Goal: Task Accomplishment & Management: Complete application form

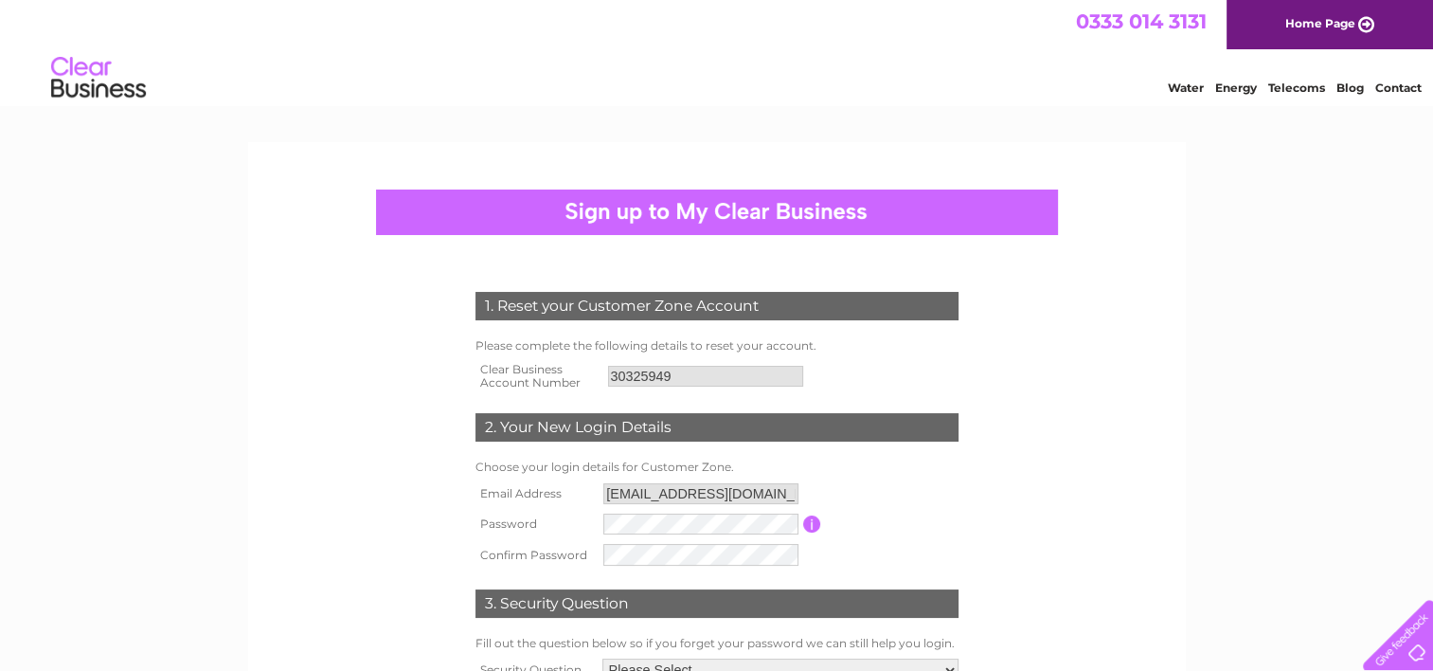
click at [941, 561] on table "Email Address info@JCESS.co.uk Password Password must be at least 6 characters …" at bounding box center [717, 524] width 493 height 92
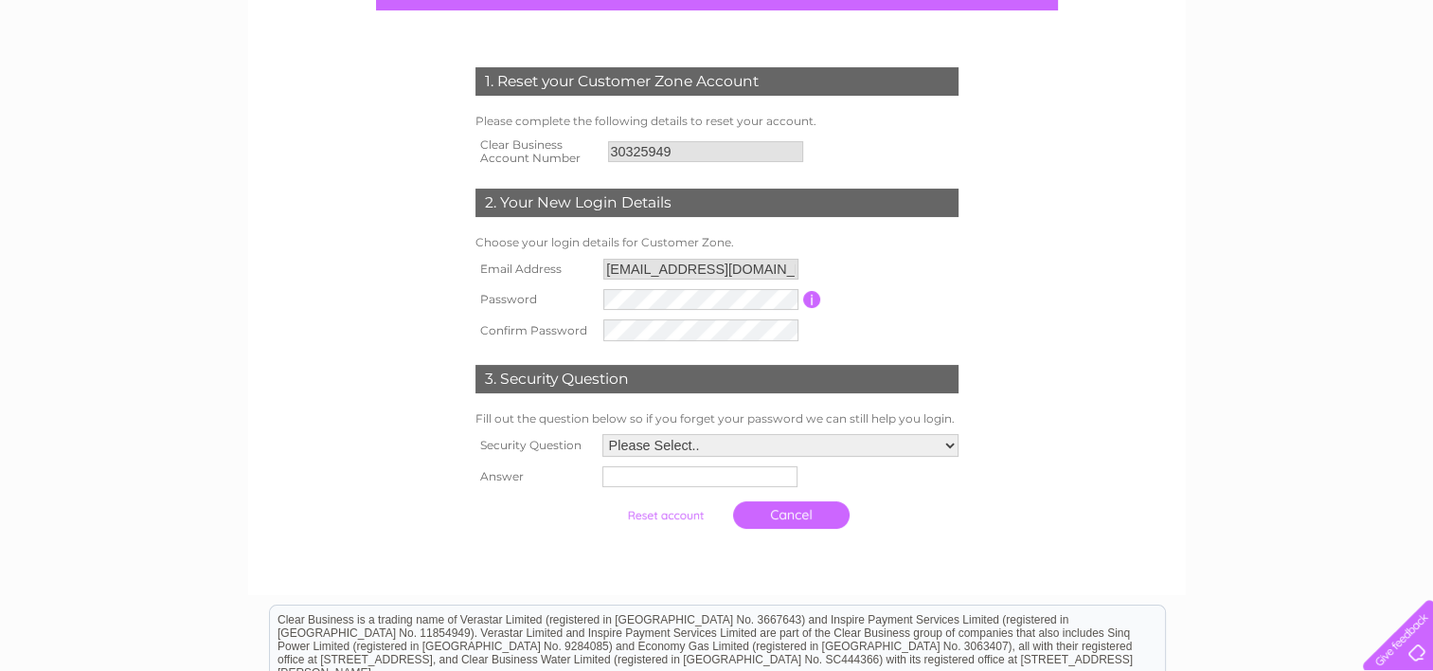
scroll to position [227, 0]
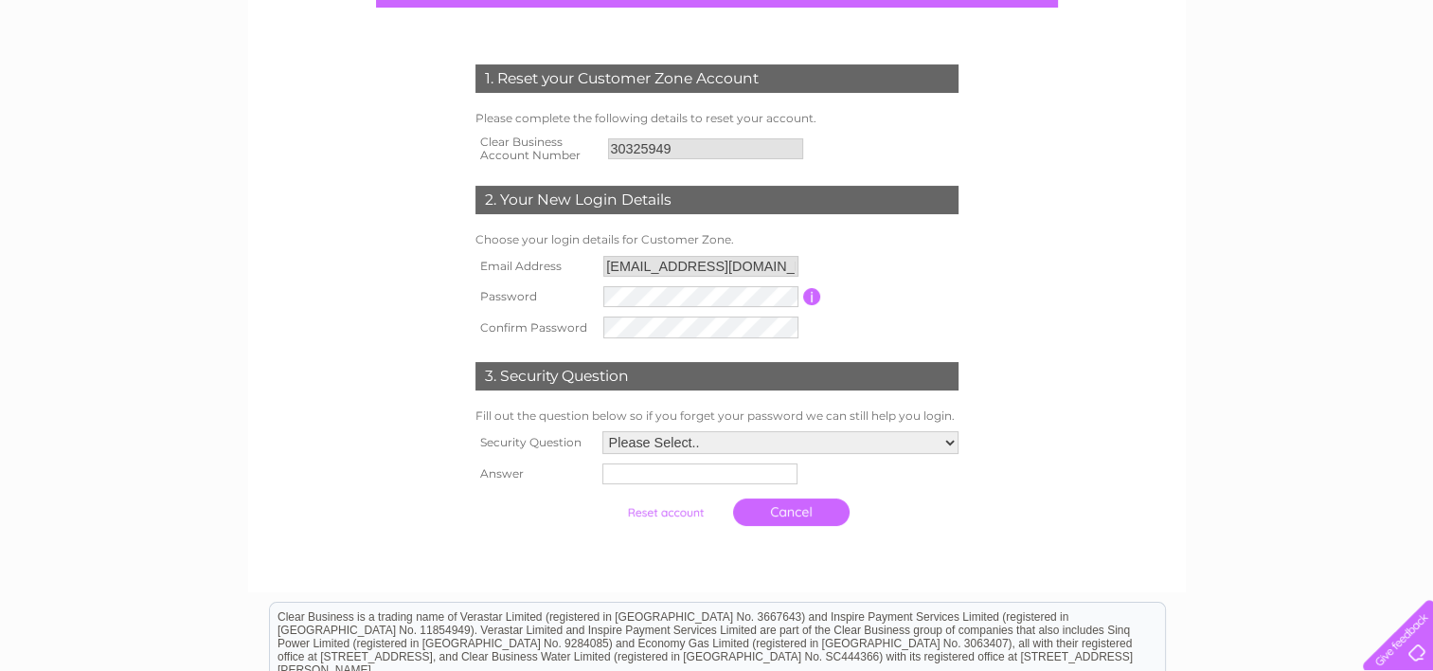
click at [750, 446] on select "Please Select.. In what town or city was your first job? In what town or city d…" at bounding box center [780, 442] width 356 height 23
click at [601, 431] on select "Please Select.. In what town or city was your first job? In what town or city d…" at bounding box center [780, 443] width 358 height 25
click at [697, 474] on input "text" at bounding box center [700, 474] width 197 height 23
click at [727, 428] on td "Please Select.. In what town or city was your first job? In what town or city d…" at bounding box center [781, 442] width 366 height 32
click at [724, 439] on select "Please Select.. In what town or city was your first job? In what town or city d…" at bounding box center [780, 442] width 356 height 23
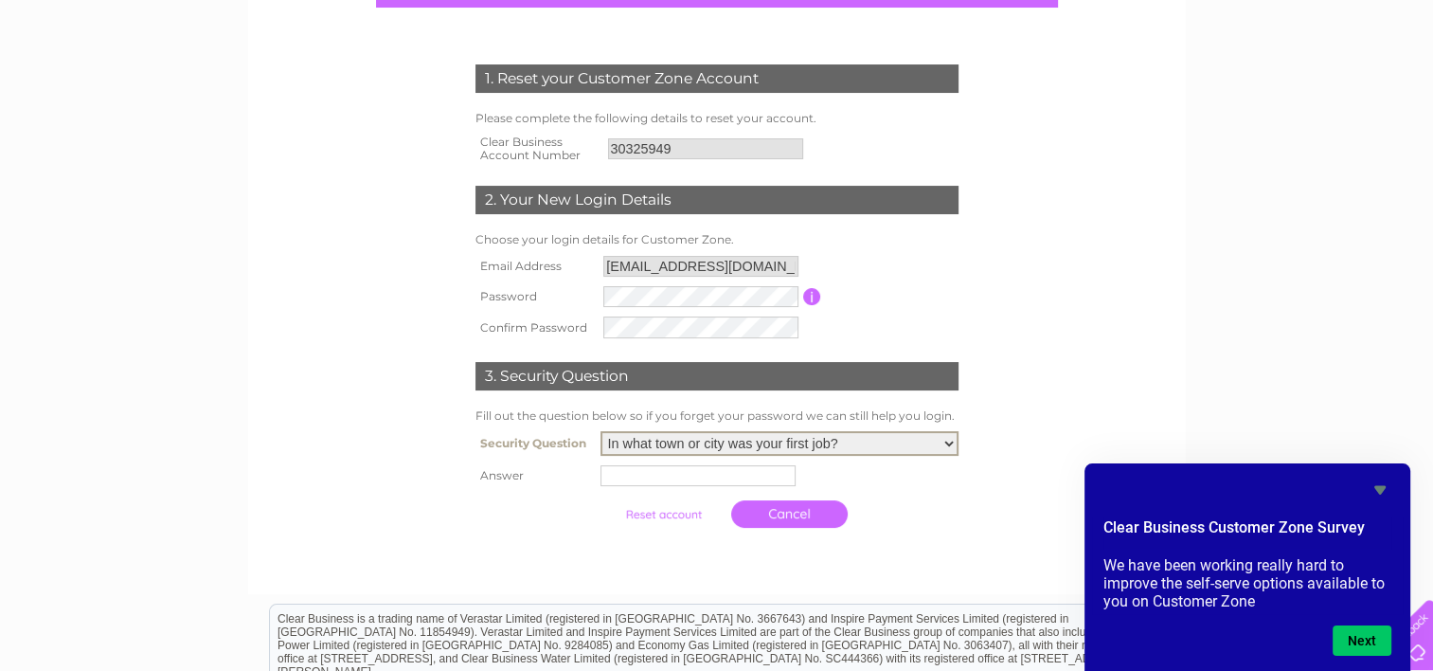
click at [601, 431] on select "Please Select.. In what town or city was your first job? In what town or city d…" at bounding box center [780, 443] width 358 height 25
click at [818, 438] on select "Please Select.. In what town or city was your first job? In what town or city d…" at bounding box center [780, 443] width 358 height 25
select select "1"
click at [601, 431] on select "Please Select.. In what town or city was your first job? In what town or city d…" at bounding box center [780, 443] width 358 height 25
click at [690, 476] on input "text" at bounding box center [700, 474] width 197 height 23
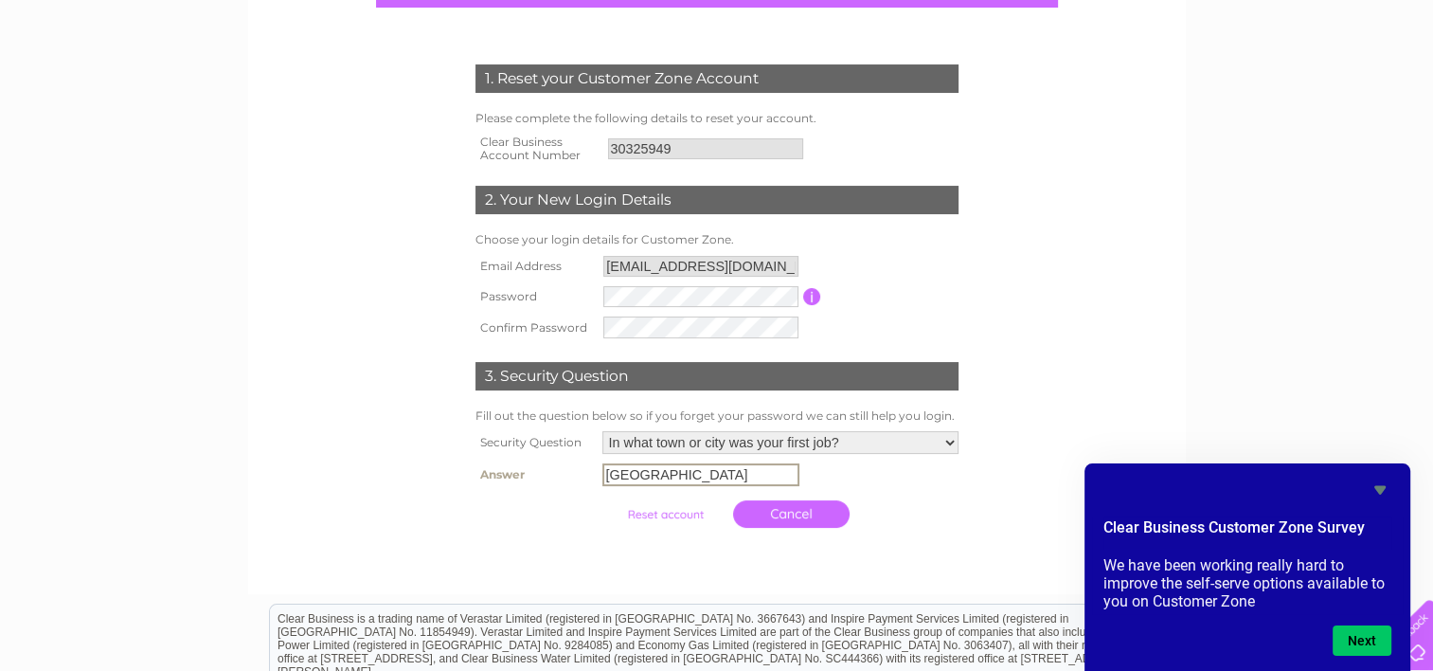
type input "Glasgow"
click at [983, 525] on div "1. Reset your Customer Zone Account Please complete the following details to re…" at bounding box center [716, 291] width 571 height 492
click at [1067, 640] on button "Next" at bounding box center [1362, 640] width 59 height 30
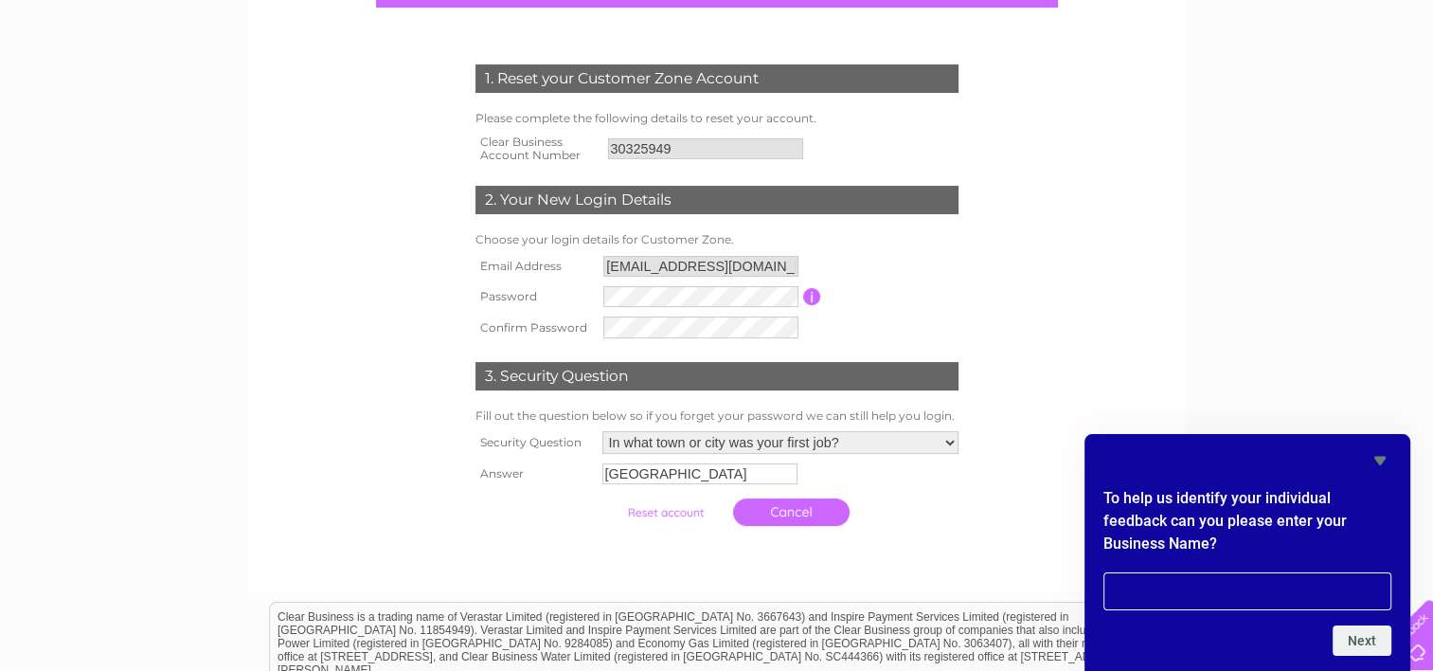
click at [1067, 457] on icon "Hide survey" at bounding box center [1379, 461] width 11 height 9
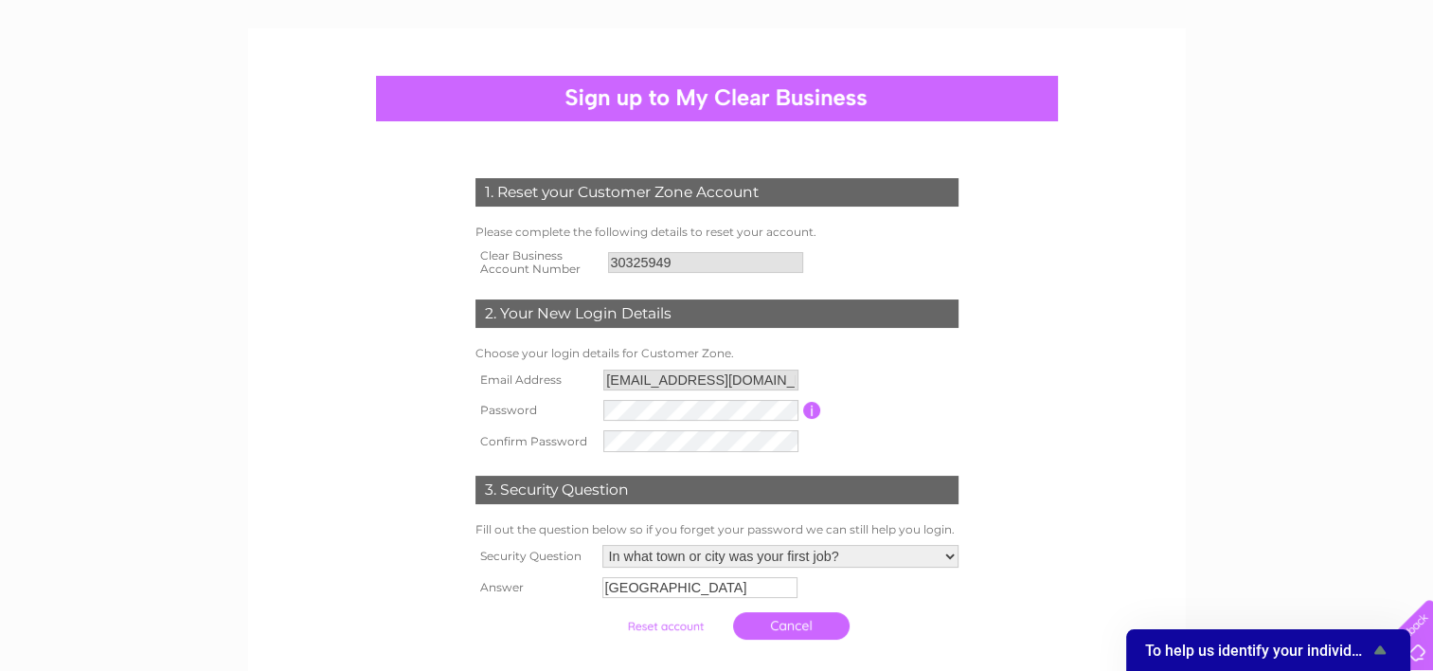
scroll to position [109, 0]
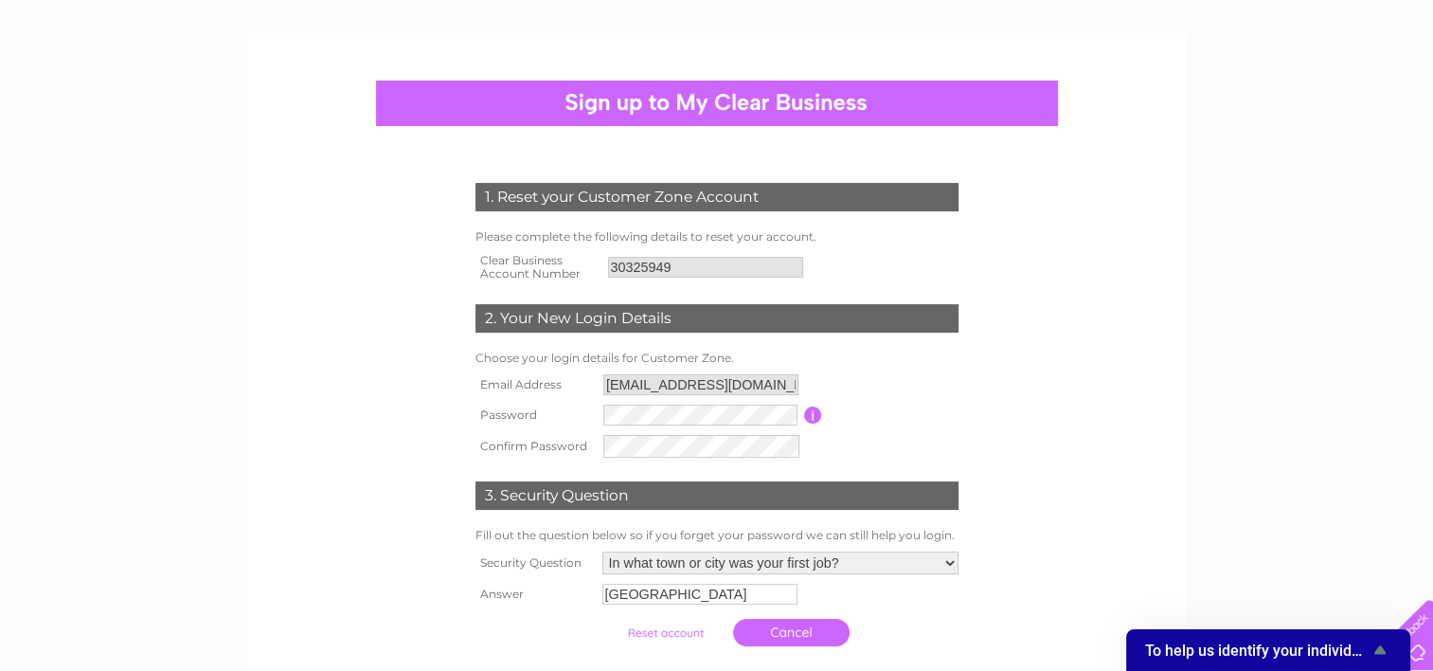
click at [809, 410] on input "button" at bounding box center [813, 414] width 18 height 17
click at [1002, 398] on div "1. Reset your Customer Zone Account Please complete the following details to re…" at bounding box center [717, 418] width 576 height 547
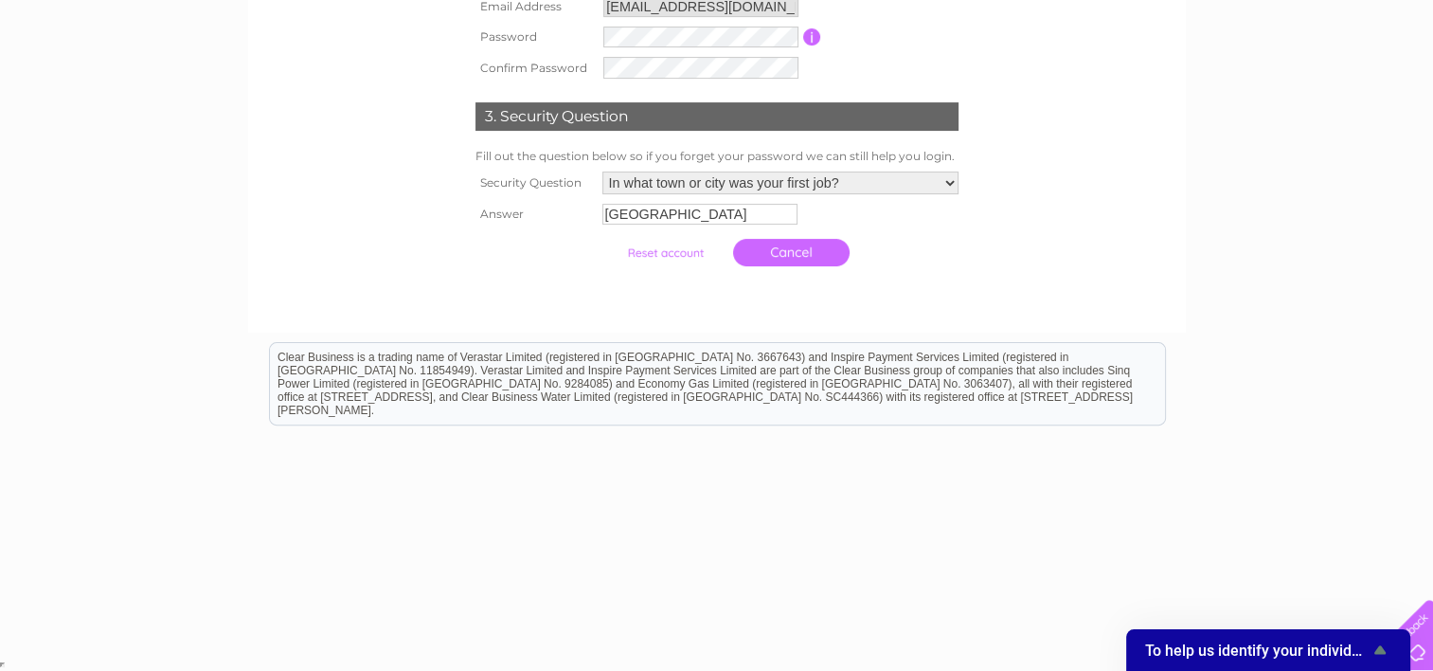
click at [974, 265] on div "1. Reset your Customer Zone Account Please complete the following details to re…" at bounding box center [716, 31] width 571 height 490
click at [867, 60] on table "Email Address info@JCESS.co.uk Password Password must be at least 6 characters …" at bounding box center [717, 37] width 493 height 92
click at [709, 48] on td at bounding box center [701, 37] width 205 height 30
click at [940, 72] on table "Email Address info@JCESS.co.uk Password Password must be at least 6 characters …" at bounding box center [717, 37] width 493 height 92
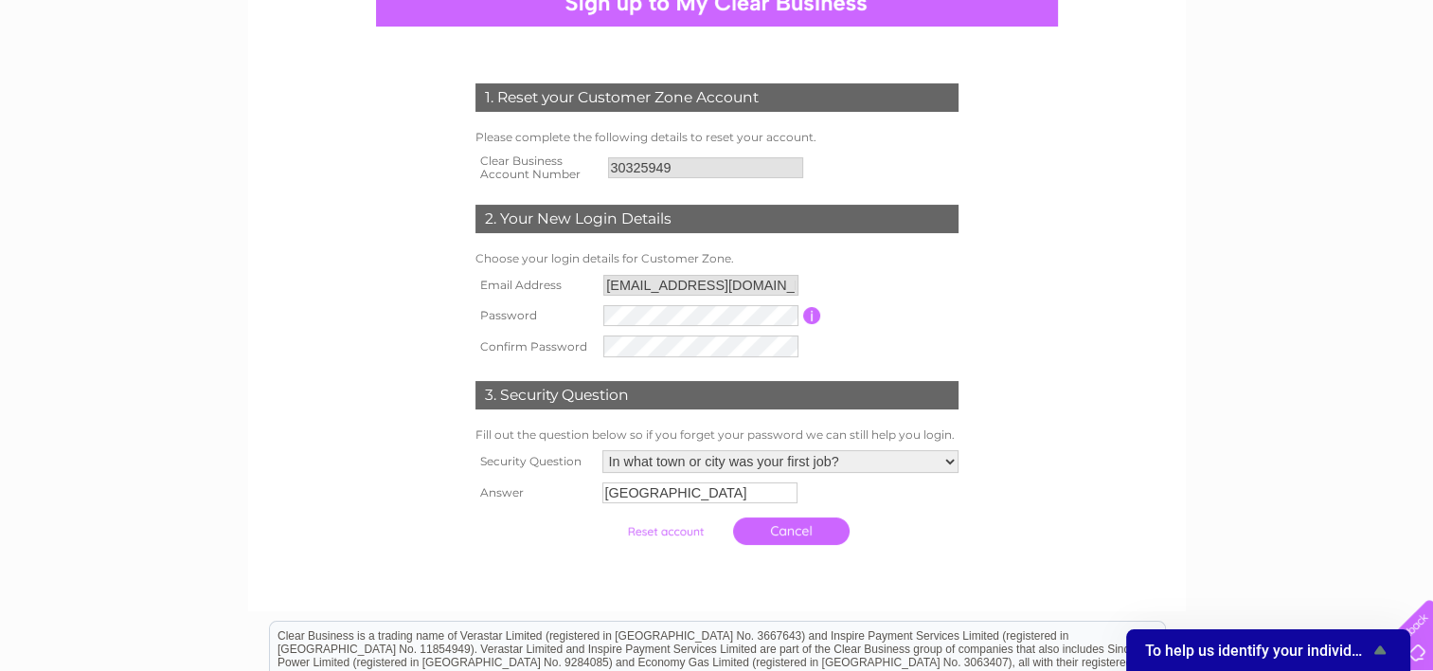
scroll to position [206, 0]
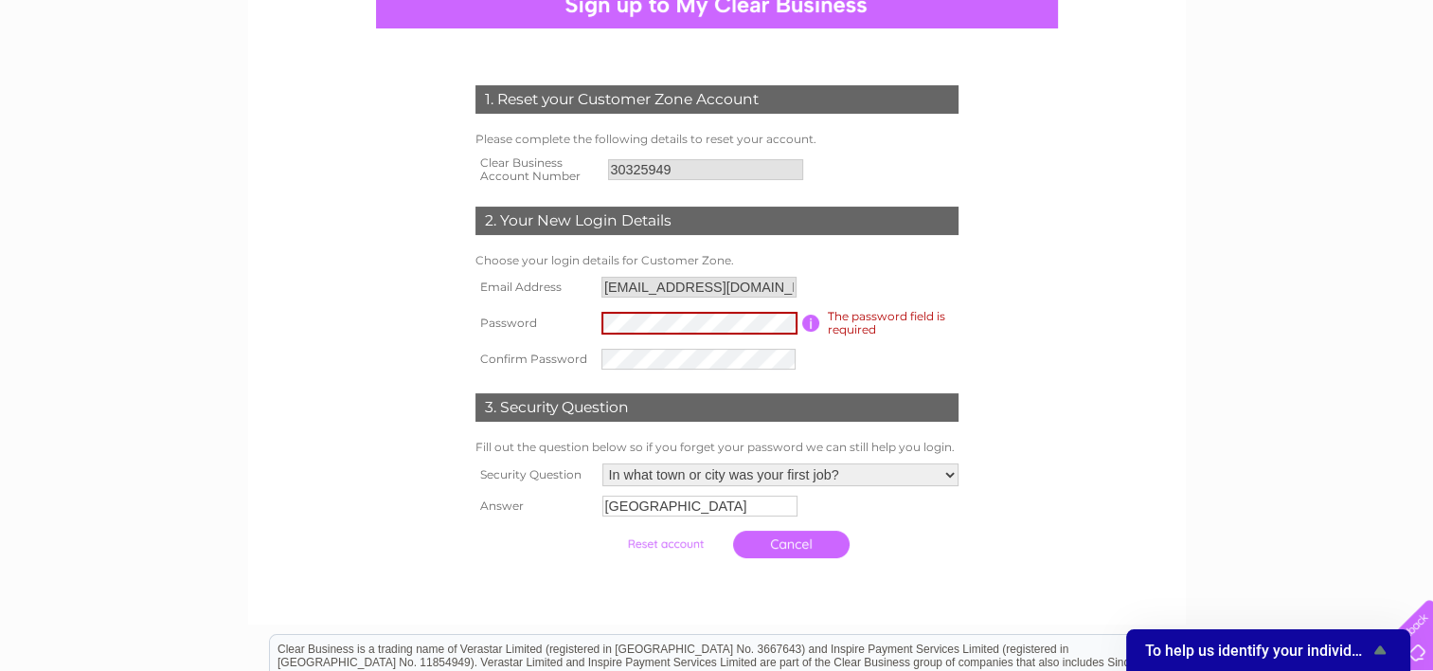
click at [812, 317] on input "button" at bounding box center [811, 322] width 18 height 17
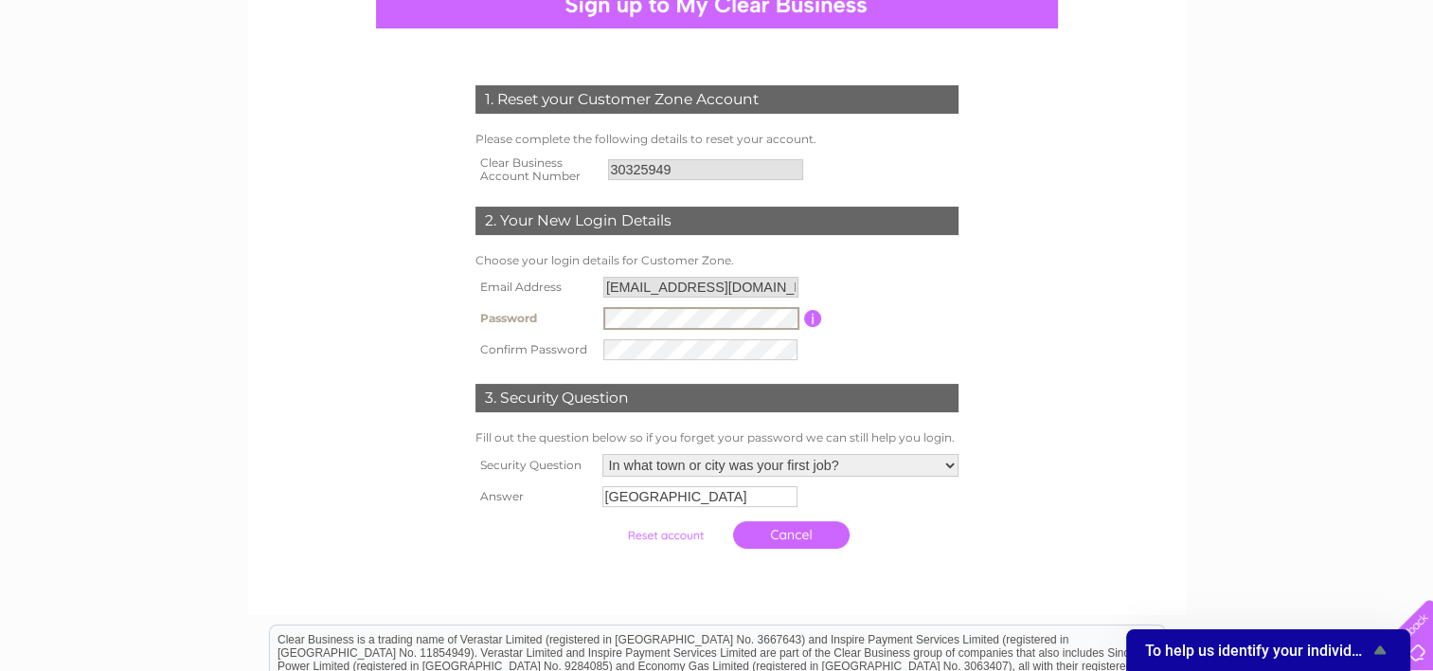
click at [918, 546] on td "Cancel" at bounding box center [781, 534] width 366 height 46
click at [688, 528] on input "submit" at bounding box center [665, 533] width 117 height 27
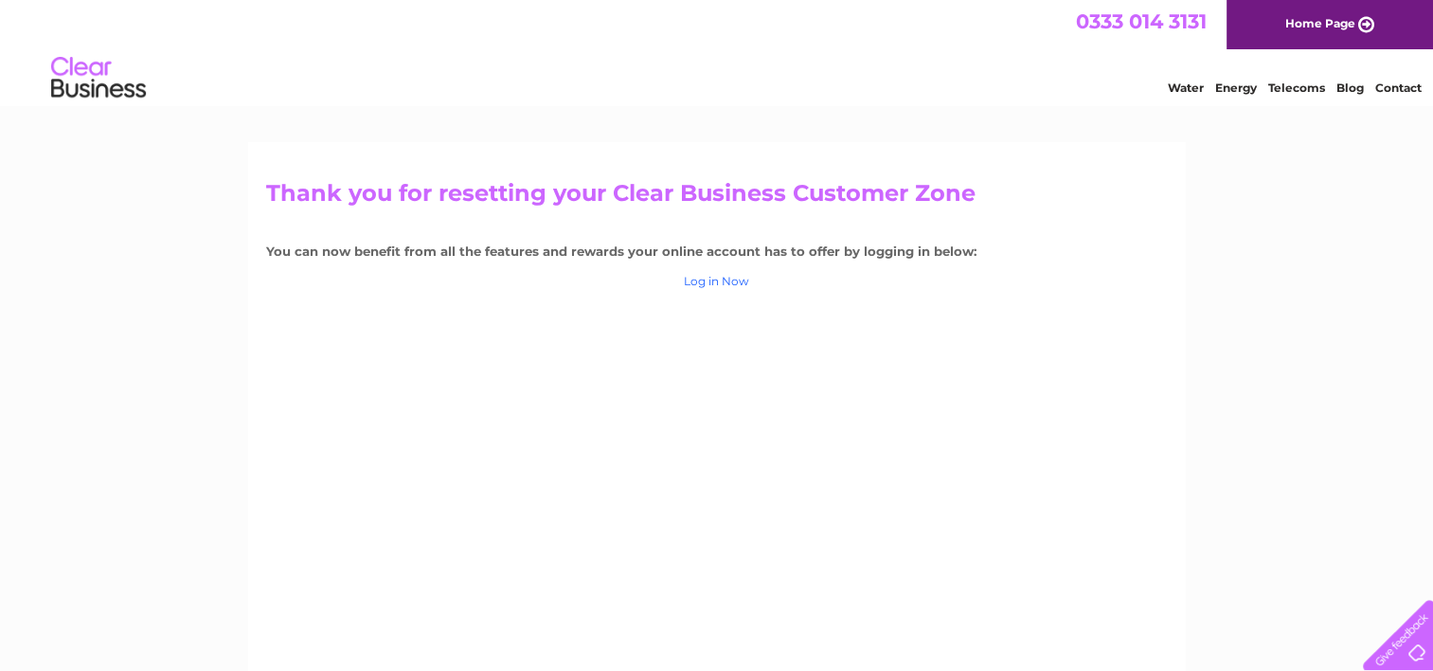
click at [720, 284] on link "Log in Now" at bounding box center [716, 281] width 65 height 14
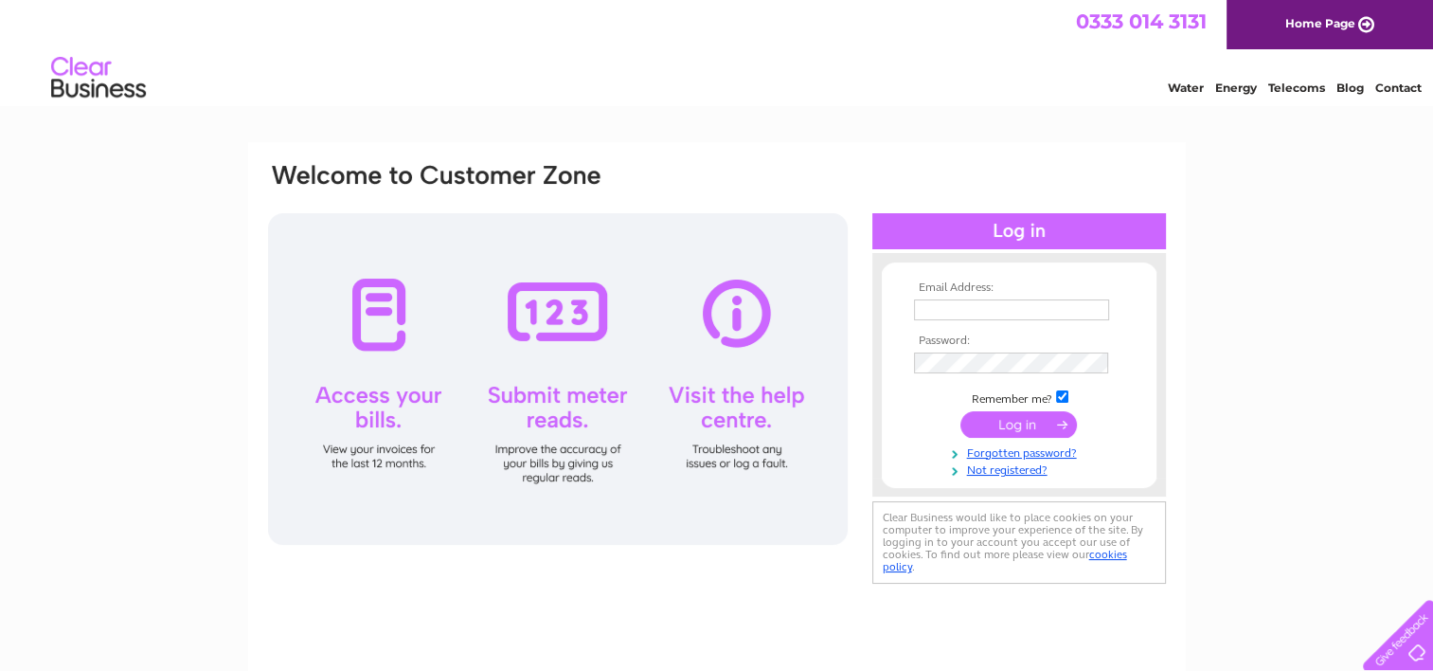
type input "[EMAIL_ADDRESS][DOMAIN_NAME]"
click at [1031, 419] on input "submit" at bounding box center [1018, 424] width 117 height 27
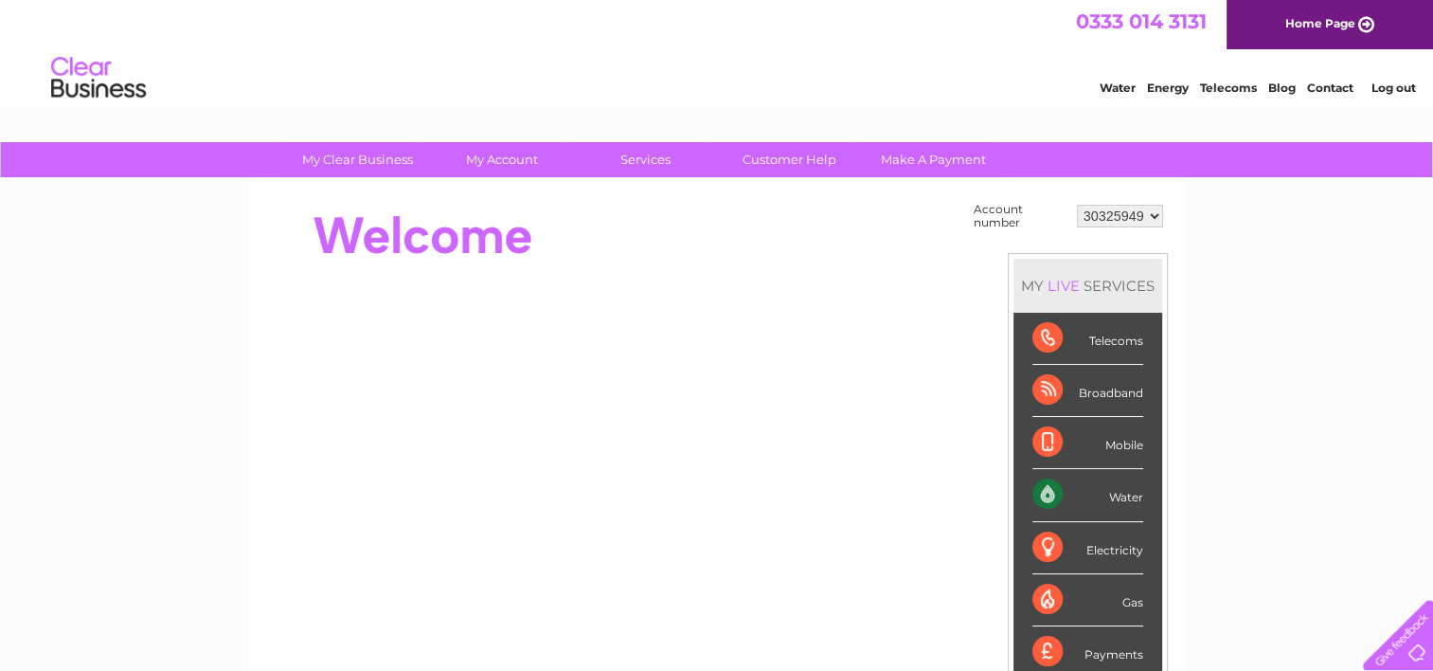
click at [1114, 492] on div "Water" at bounding box center [1087, 495] width 111 height 52
